Goal: Task Accomplishment & Management: Use online tool/utility

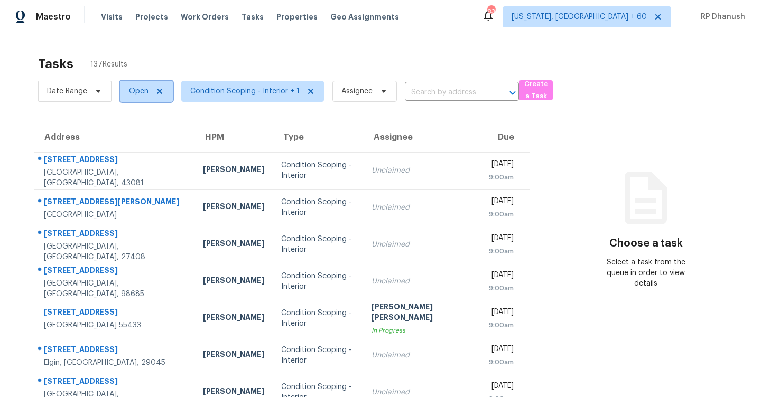
click at [146, 92] on span "Open" at bounding box center [139, 91] width 20 height 11
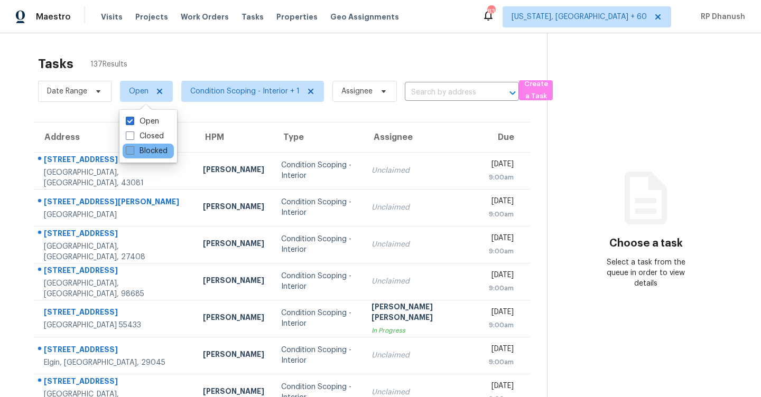
click at [133, 154] on span at bounding box center [130, 150] width 8 height 8
click at [133, 153] on input "Blocked" at bounding box center [129, 149] width 7 height 7
checkbox input "true"
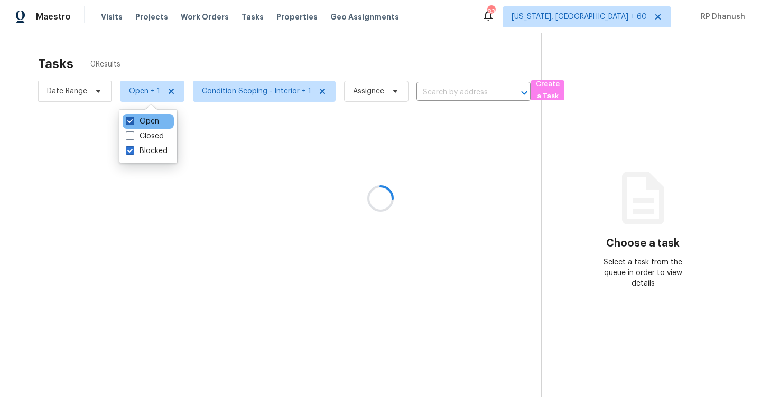
click at [153, 121] on label "Open" at bounding box center [142, 121] width 33 height 11
click at [133, 121] on input "Open" at bounding box center [129, 119] width 7 height 7
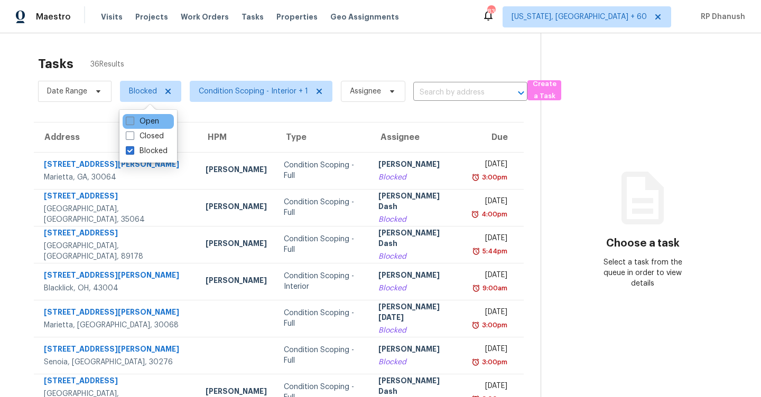
click at [134, 121] on label "Open" at bounding box center [142, 121] width 33 height 11
click at [133, 121] on input "Open" at bounding box center [129, 119] width 7 height 7
checkbox input "true"
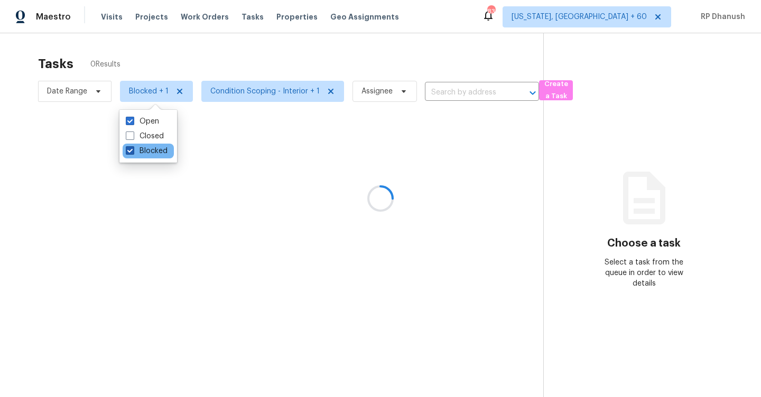
click at [134, 148] on label "Blocked" at bounding box center [147, 151] width 42 height 11
click at [133, 148] on input "Blocked" at bounding box center [129, 149] width 7 height 7
checkbox input "false"
